Goal: Obtain resource: Obtain resource

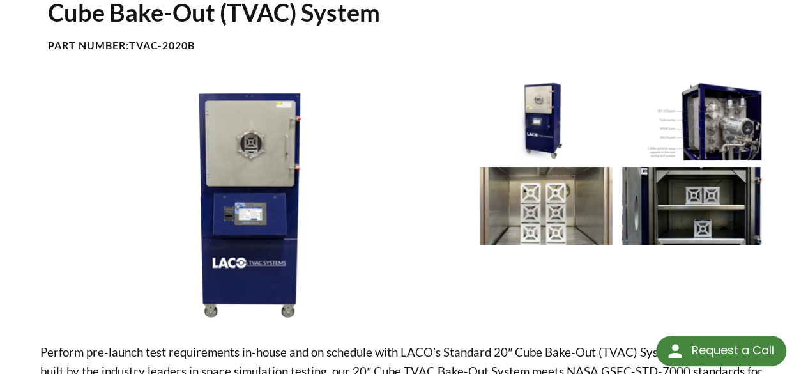
scroll to position [123, 0]
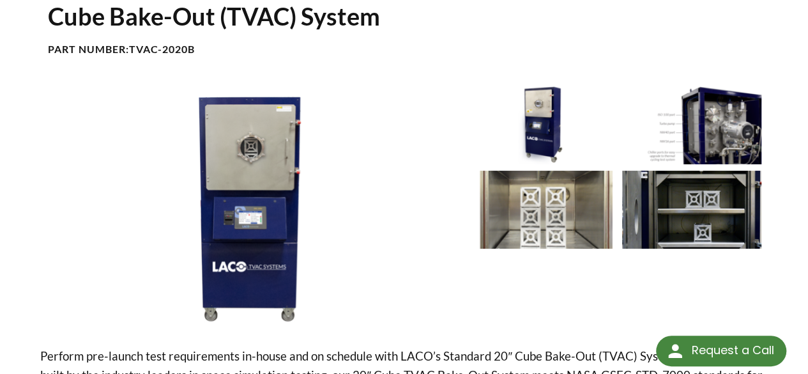
click at [808, 77] on html "Request a Call Request a Call <- Close Vacuum Solutions (LVS) -> <- Close Vacuu…" at bounding box center [404, 64] width 808 height 374
click at [571, 201] on img at bounding box center [546, 210] width 139 height 78
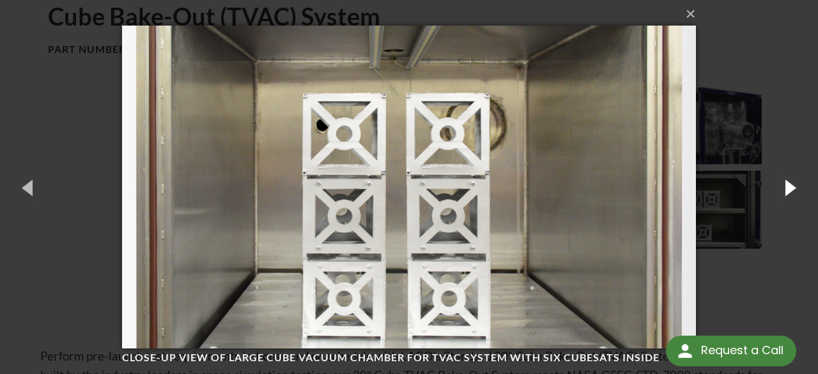
click at [782, 189] on button "button" at bounding box center [788, 187] width 57 height 70
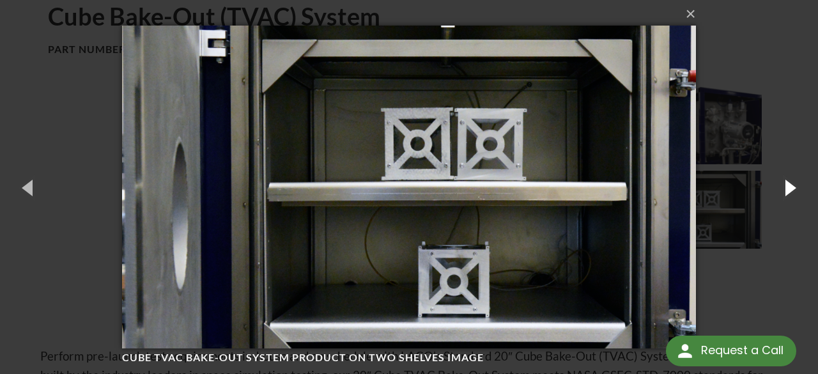
click at [782, 189] on button "button" at bounding box center [788, 187] width 57 height 70
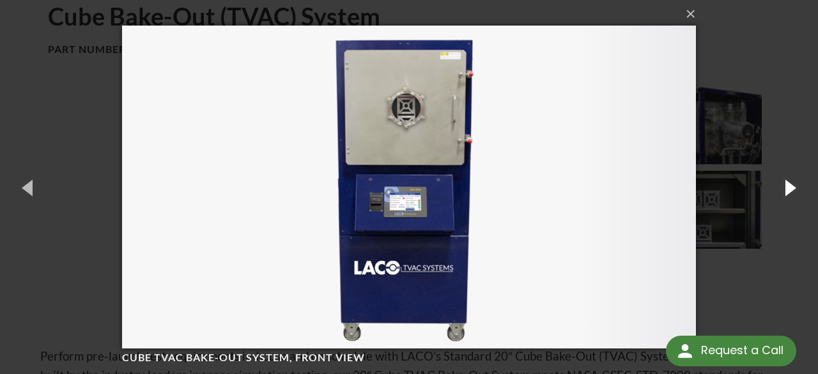
click at [782, 189] on button "button" at bounding box center [788, 187] width 57 height 70
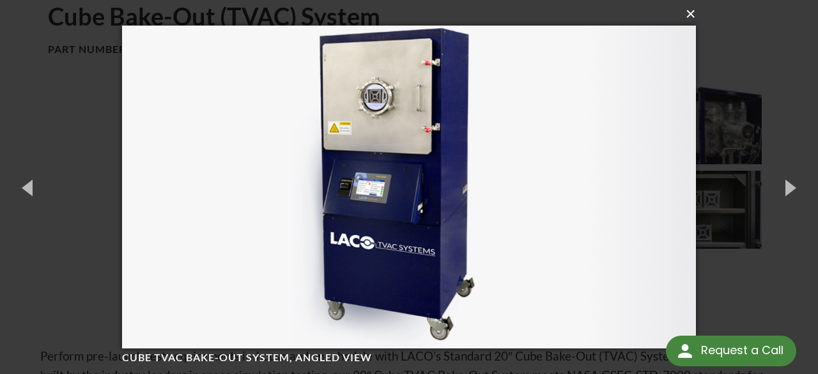
click at [686, 13] on button "×" at bounding box center [413, 14] width 574 height 28
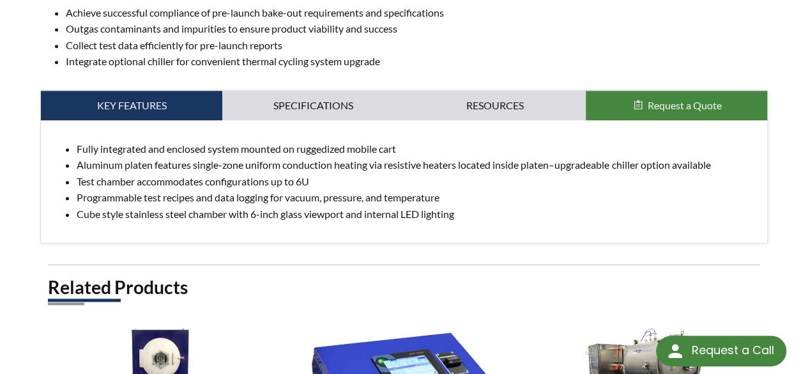
scroll to position [558, 0]
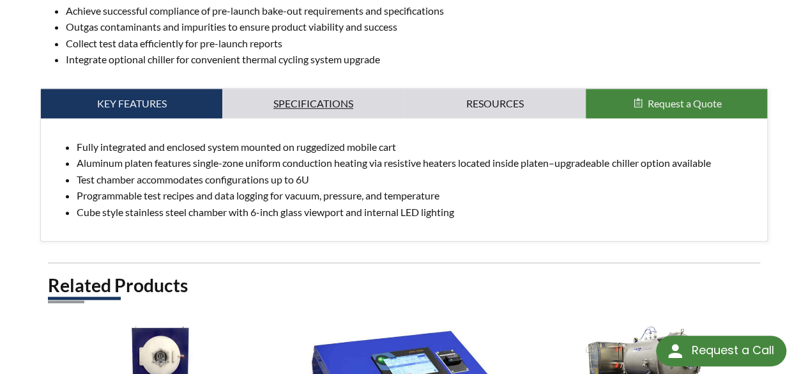
click at [319, 89] on link "Specifications" at bounding box center [312, 103] width 181 height 29
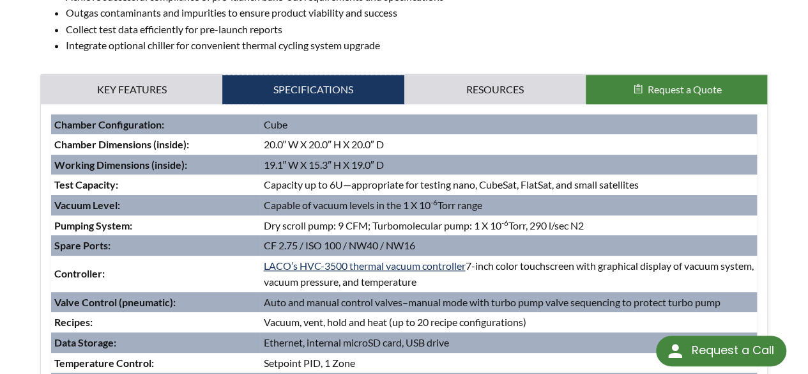
scroll to position [569, 0]
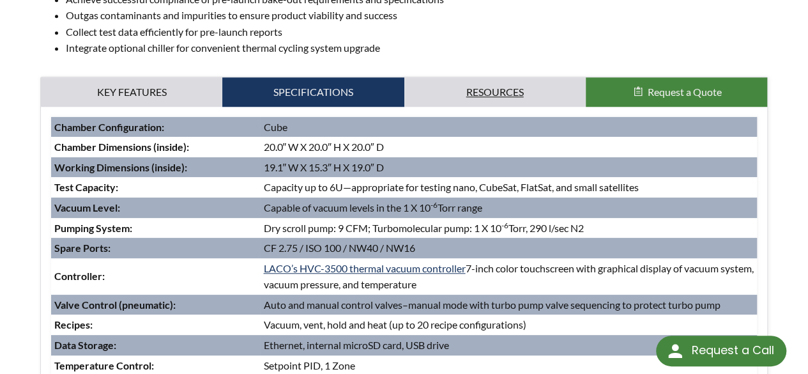
click at [487, 77] on link "Resources" at bounding box center [494, 91] width 181 height 29
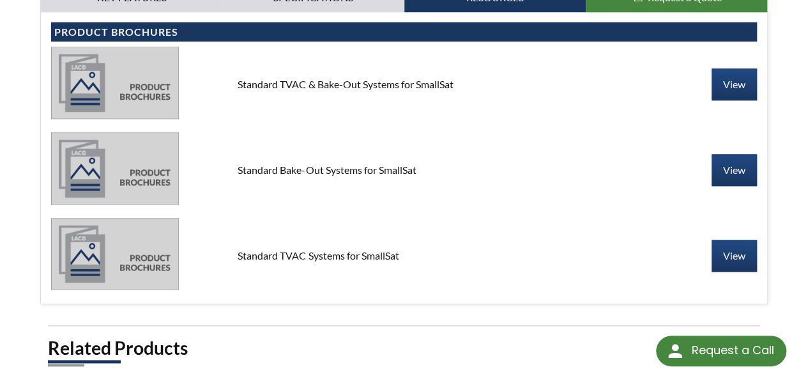
scroll to position [661, 0]
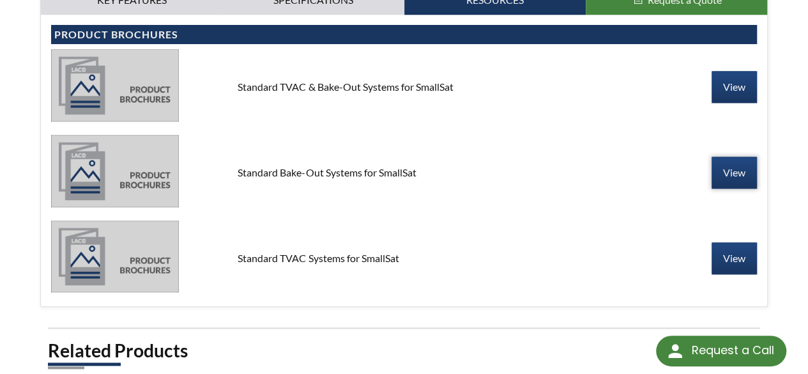
click at [721, 159] on link "View" at bounding box center [734, 173] width 45 height 32
click at [730, 71] on link "View" at bounding box center [734, 87] width 45 height 32
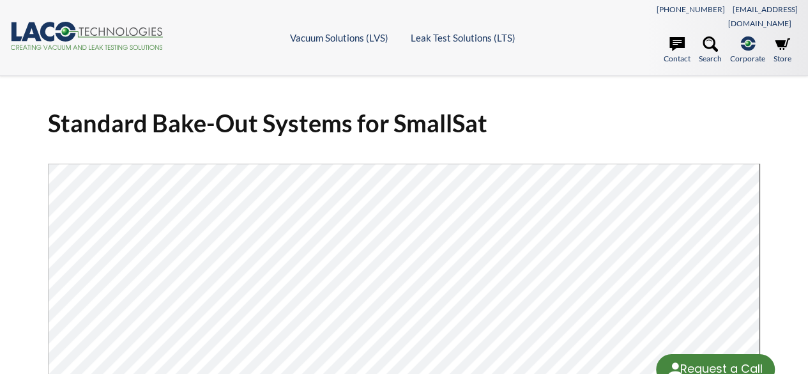
select select "تطبيق مصغَّر لترجمة اللغة"
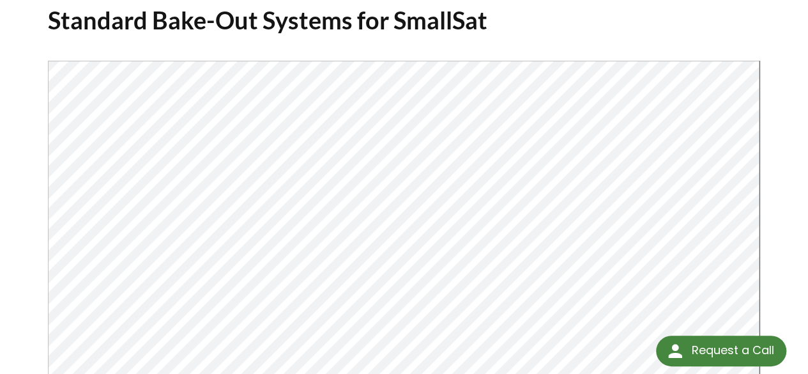
scroll to position [102, 0]
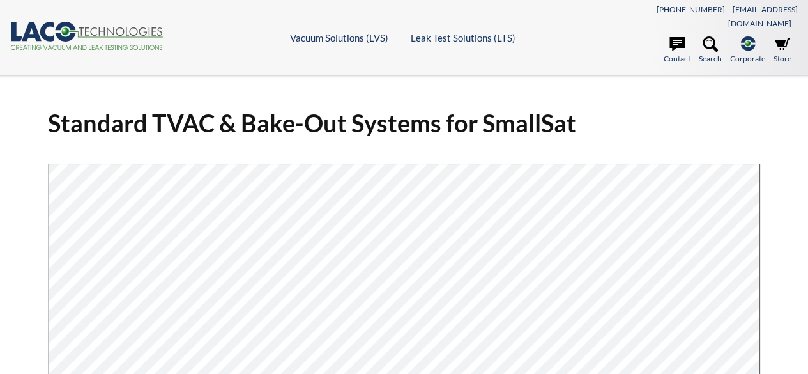
select select "تطبيق مصغَّر لترجمة اللغة"
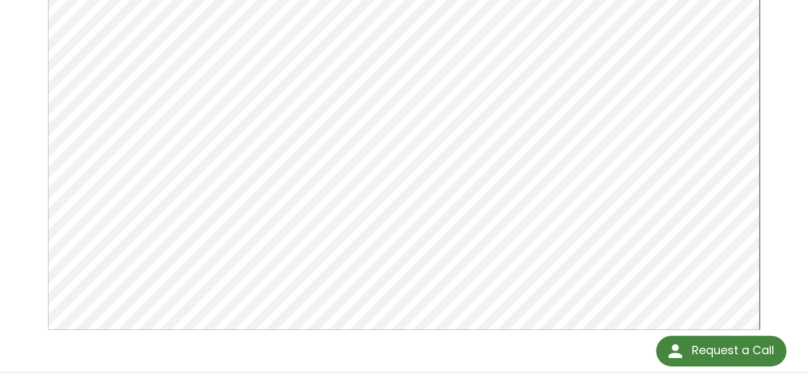
scroll to position [210, 0]
drag, startPoint x: 817, startPoint y: 63, endPoint x: 813, endPoint y: 151, distance: 88.9
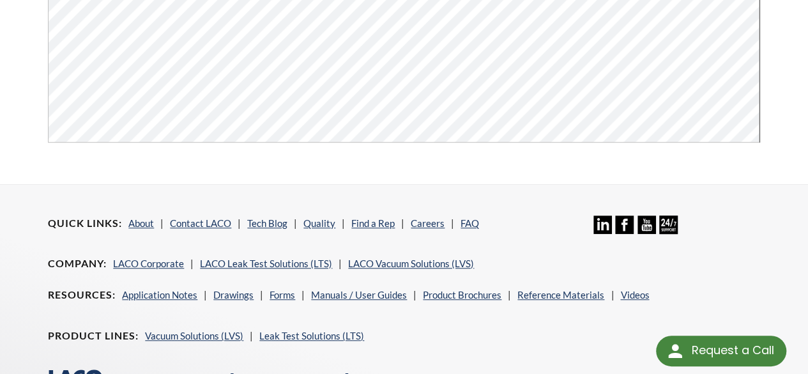
scroll to position [275, 0]
